Goal: Navigation & Orientation: Understand site structure

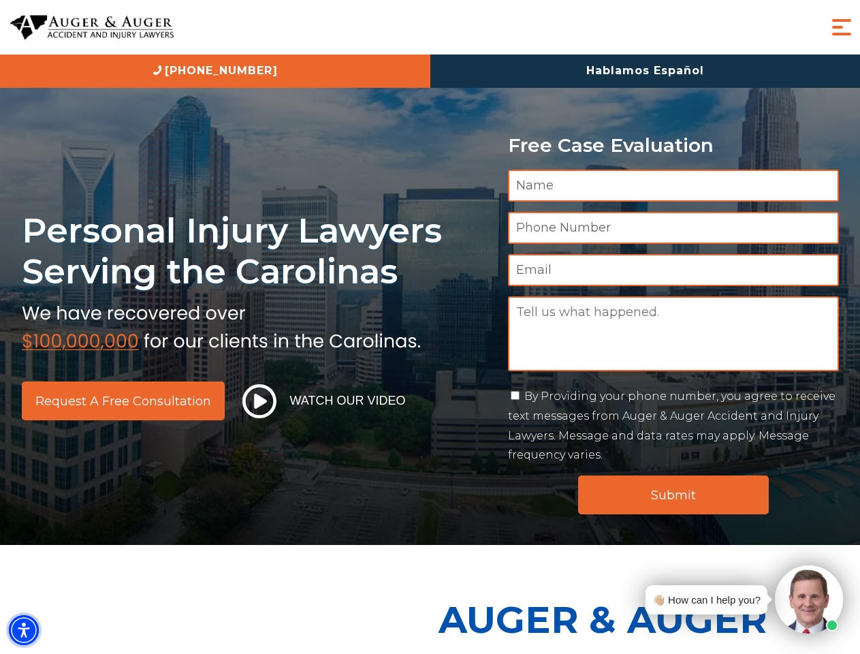
click at [24, 630] on img "Accessibility Menu" at bounding box center [24, 630] width 30 height 30
